Goal: Transaction & Acquisition: Purchase product/service

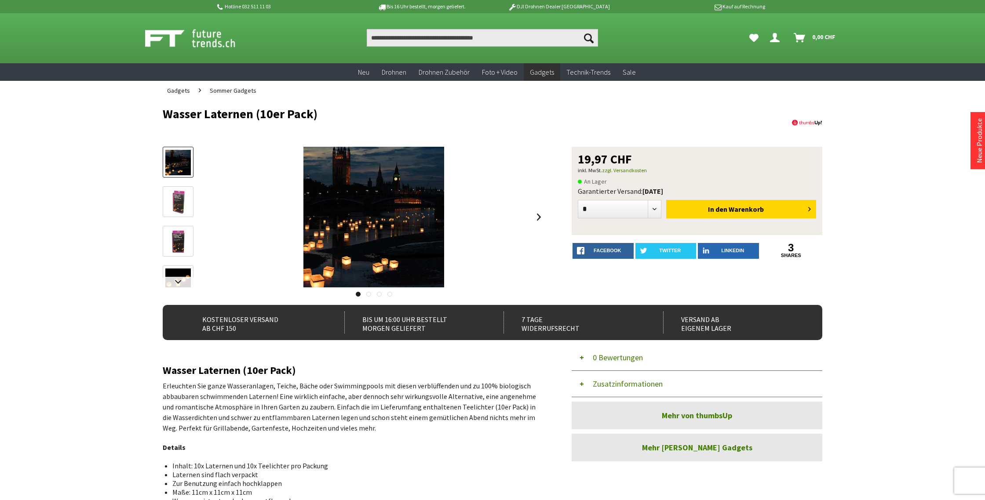
click at [185, 208] on img at bounding box center [177, 201] width 25 height 25
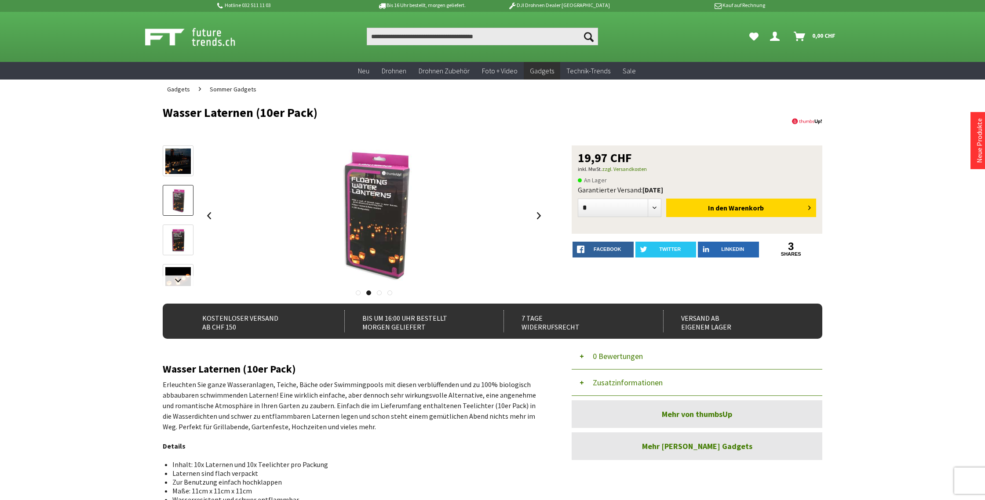
click at [175, 243] on img at bounding box center [177, 240] width 25 height 25
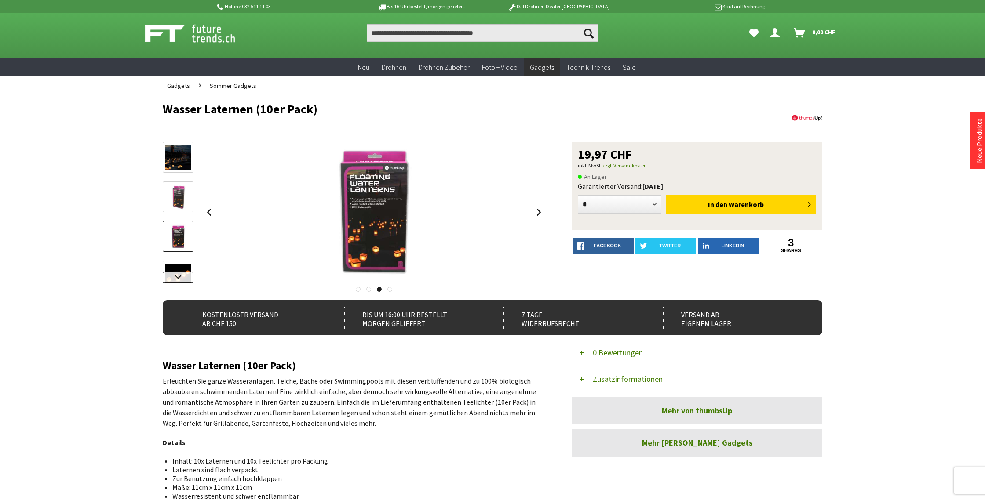
click at [181, 278] on link at bounding box center [178, 277] width 31 height 11
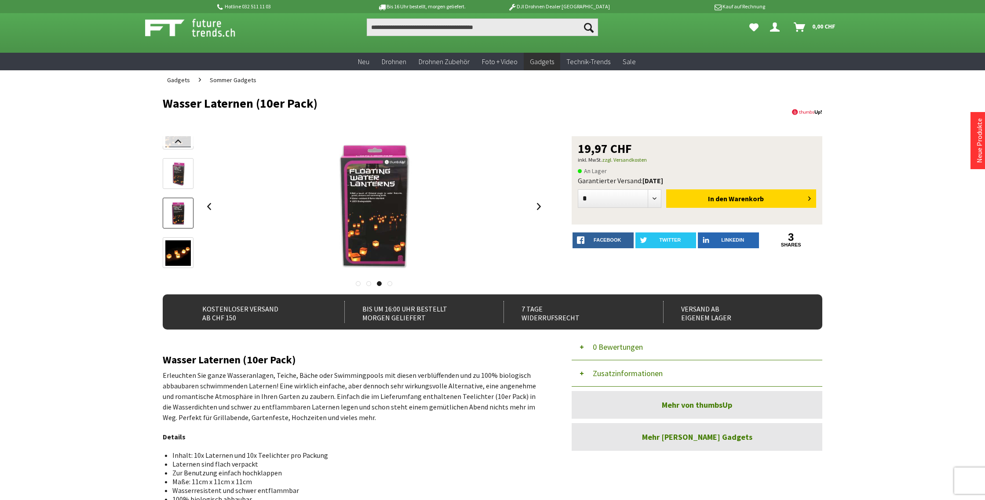
scroll to position [11, 0]
click at [181, 252] on img at bounding box center [177, 252] width 25 height 25
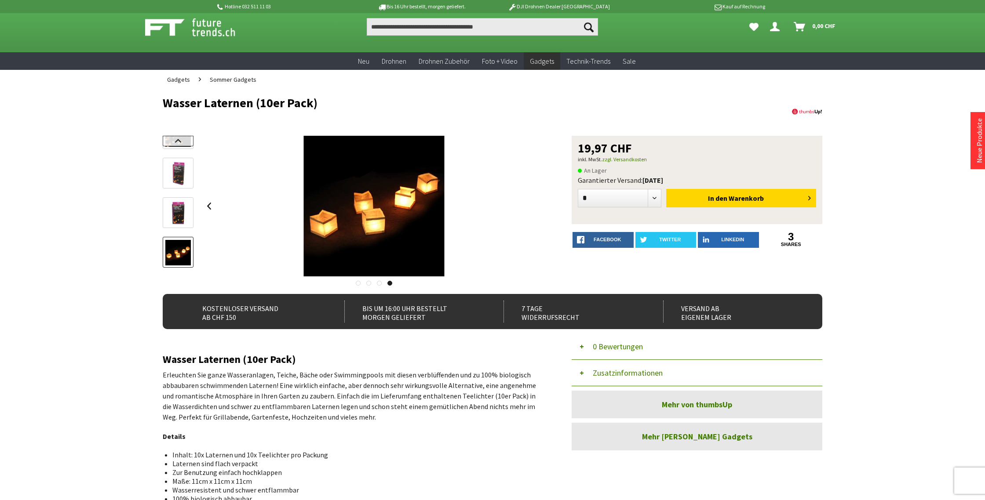
scroll to position [11, 0]
click at [177, 139] on link at bounding box center [178, 141] width 31 height 11
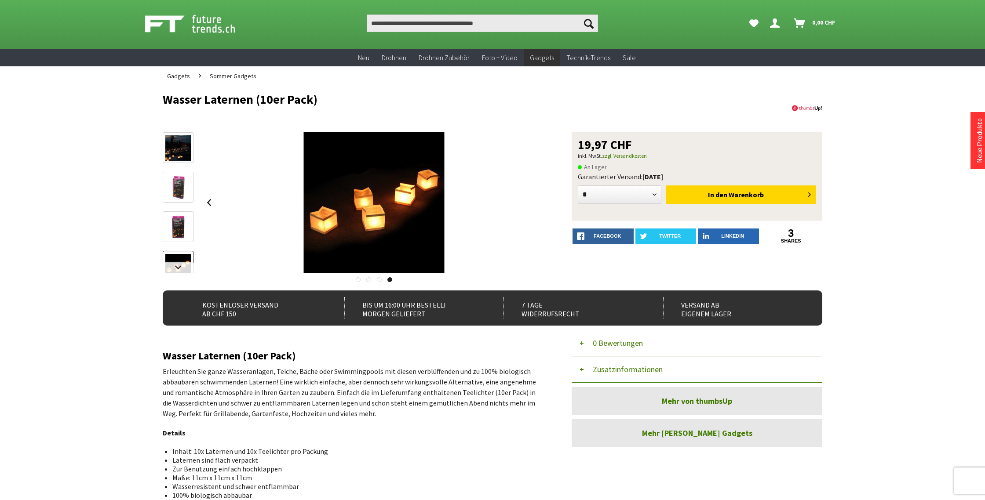
scroll to position [0, 0]
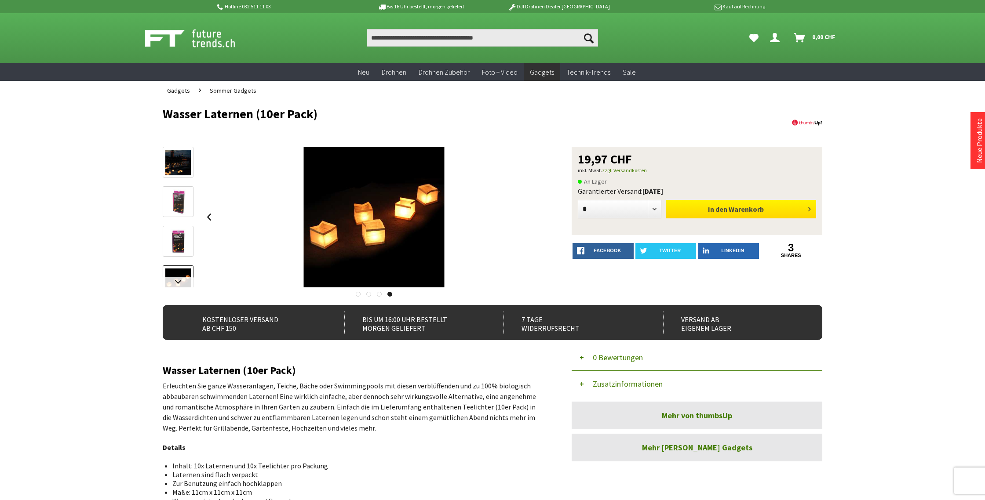
click at [719, 211] on span "In den" at bounding box center [717, 209] width 19 height 9
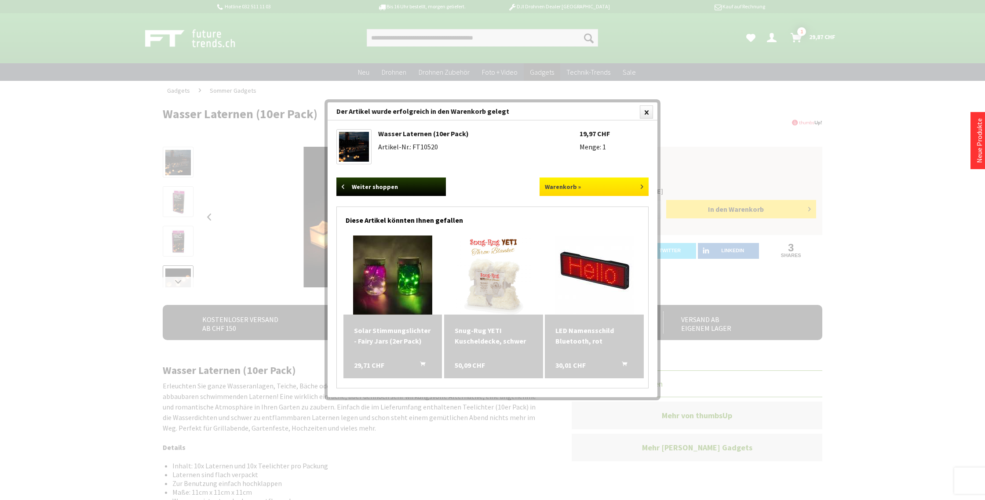
click at [568, 194] on link "Warenkorb »" at bounding box center [593, 187] width 109 height 18
